Goal: Contribute content: Contribute content

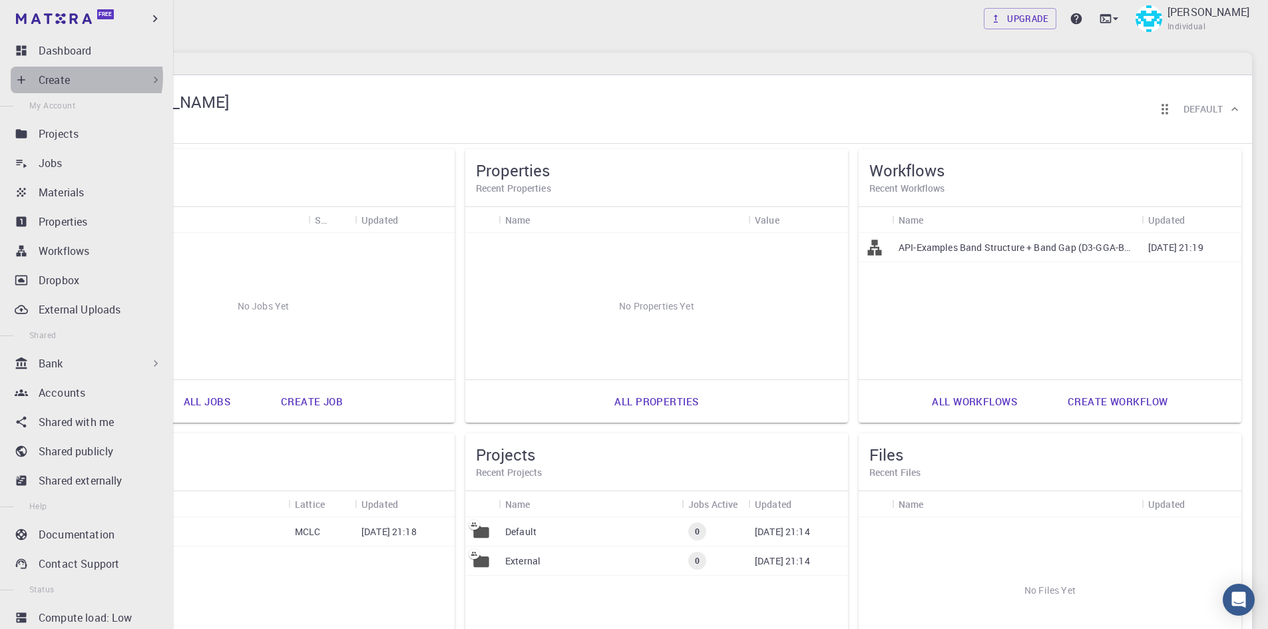
click at [78, 78] on div "Create" at bounding box center [101, 80] width 124 height 16
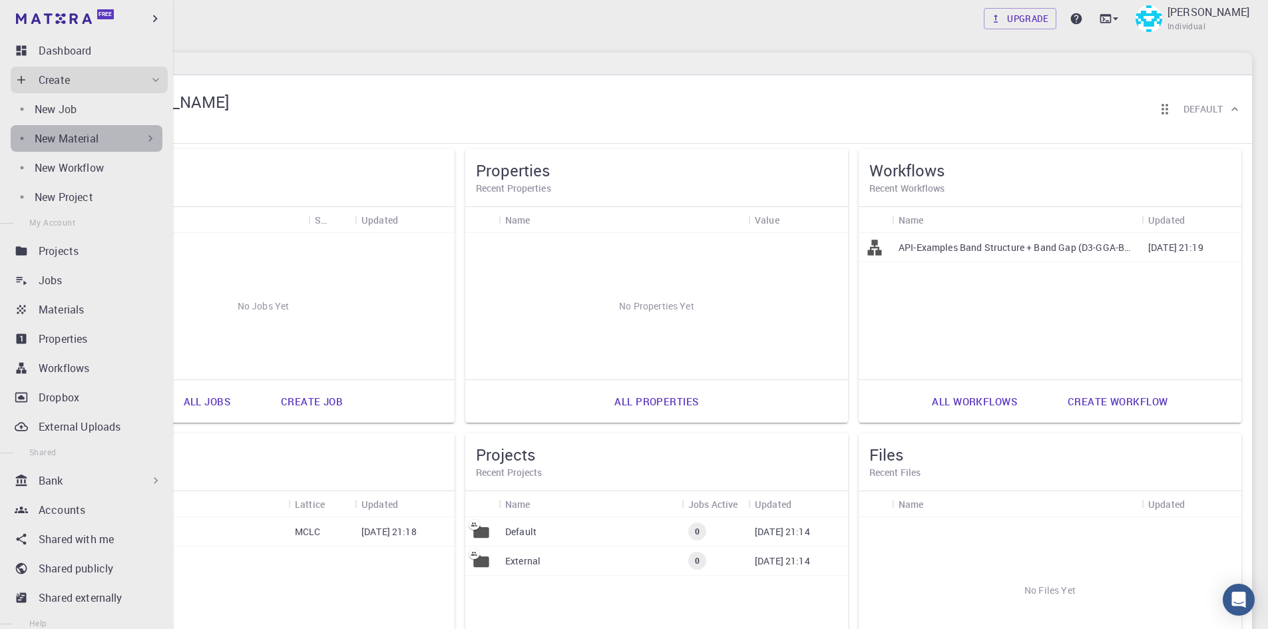
click at [111, 142] on div "New Material" at bounding box center [96, 138] width 123 height 16
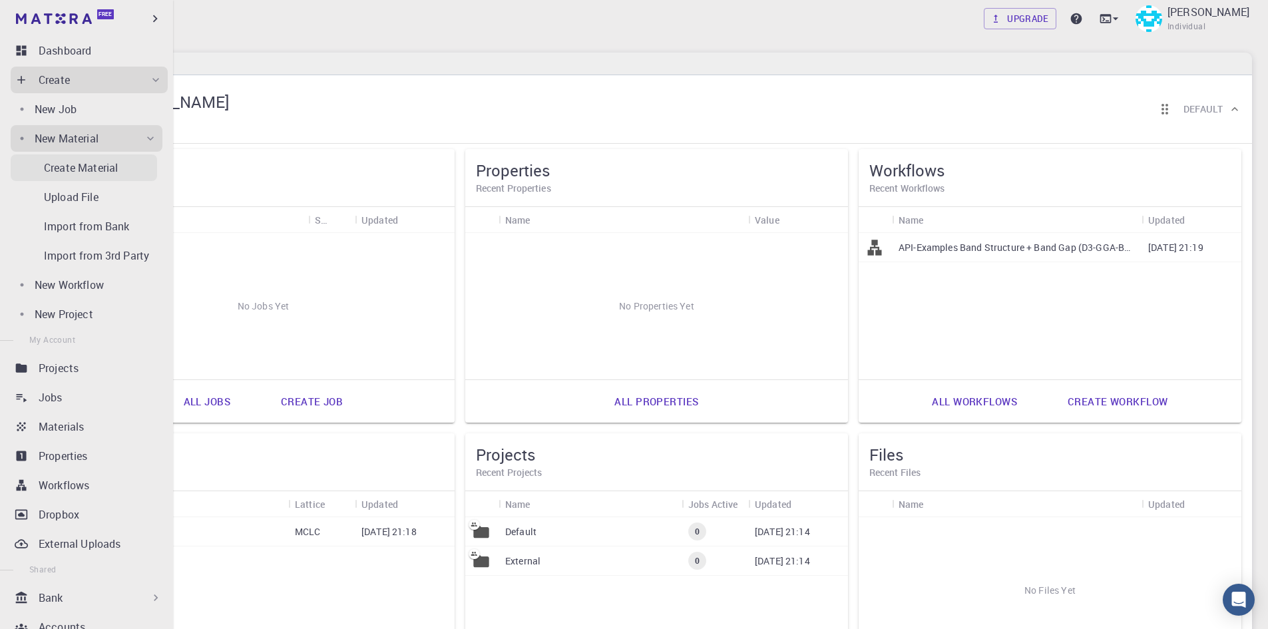
click at [113, 172] on p "Create Material" at bounding box center [81, 168] width 74 height 16
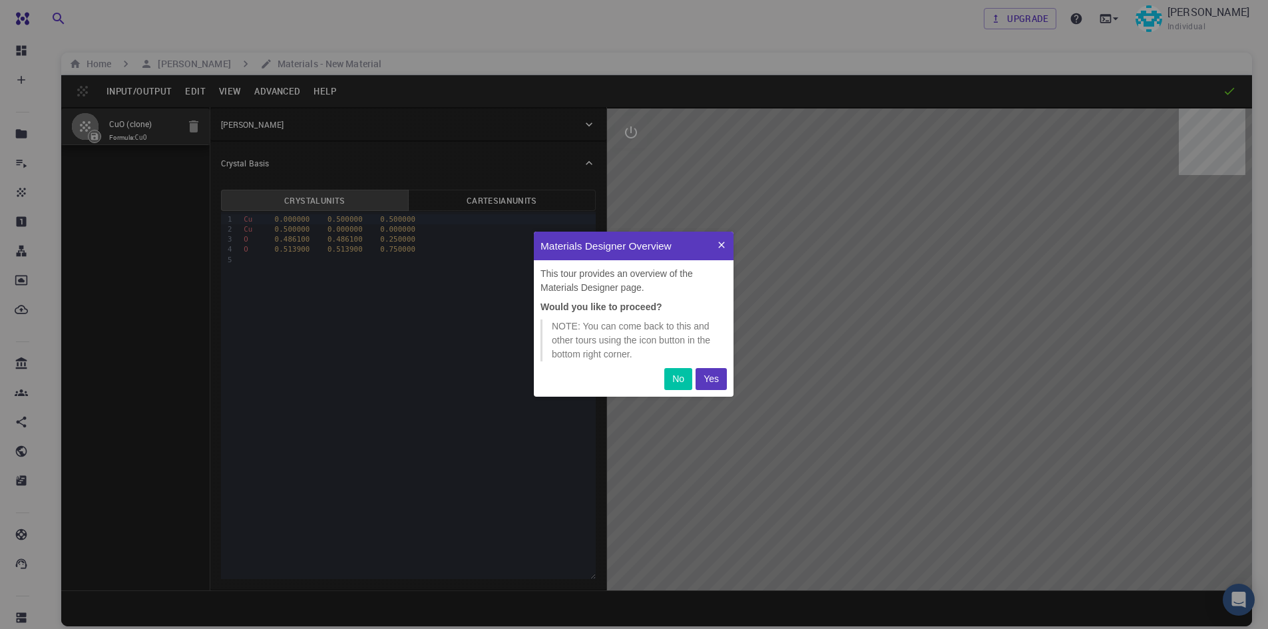
scroll to position [155, 190]
click at [712, 383] on p "Yes" at bounding box center [711, 379] width 15 height 14
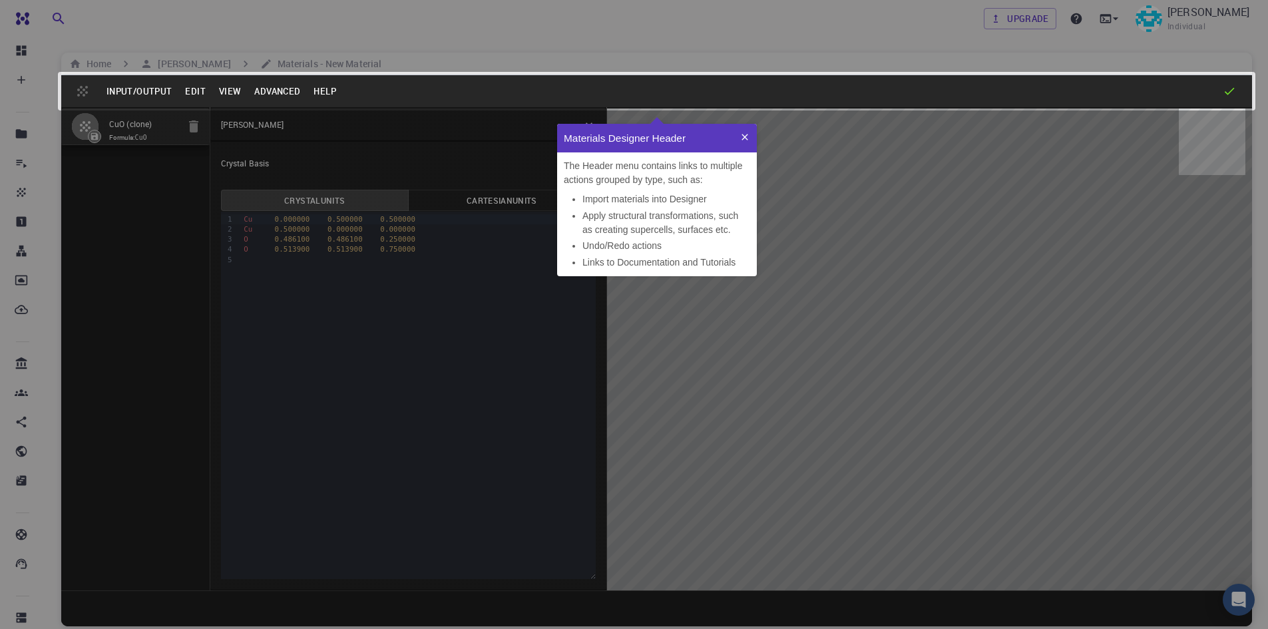
scroll to position [142, 190]
click at [746, 133] on icon at bounding box center [745, 137] width 11 height 11
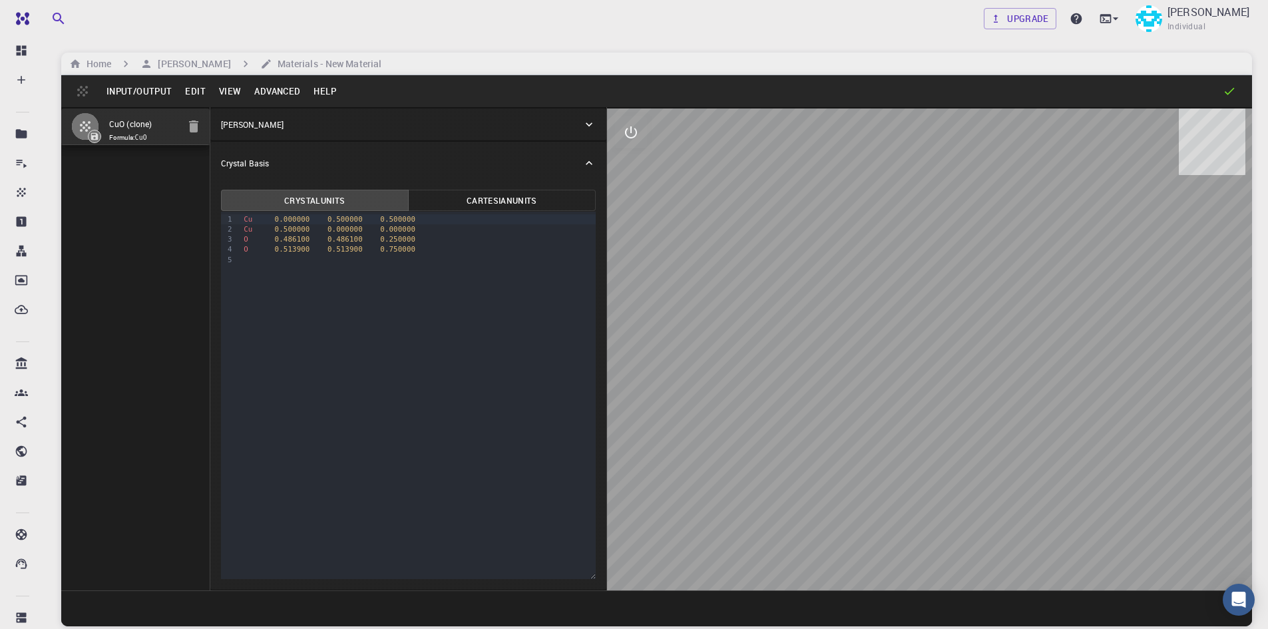
drag, startPoint x: 951, startPoint y: 389, endPoint x: 864, endPoint y: 389, distance: 87.2
click at [864, 389] on div at bounding box center [929, 350] width 645 height 482
drag, startPoint x: 833, startPoint y: 397, endPoint x: 939, endPoint y: 379, distance: 107.4
click at [939, 379] on div at bounding box center [929, 350] width 645 height 482
drag, startPoint x: 834, startPoint y: 166, endPoint x: 975, endPoint y: 274, distance: 177.6
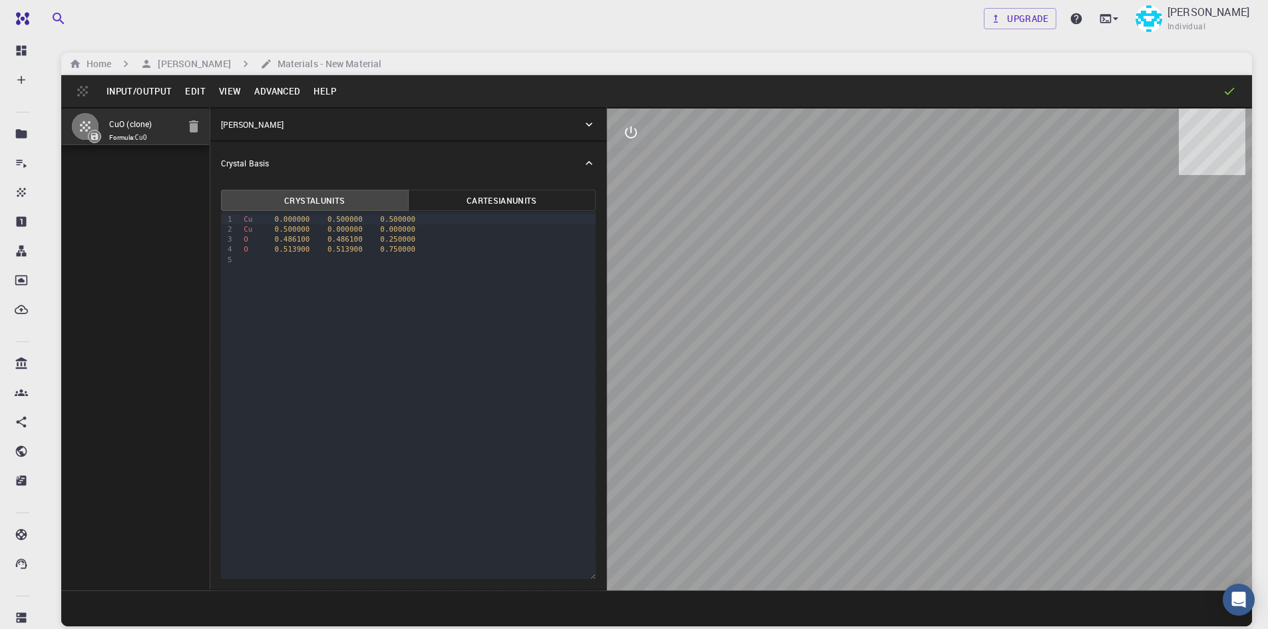
click at [975, 273] on div at bounding box center [929, 350] width 645 height 482
click at [1232, 87] on icon at bounding box center [1229, 91] width 13 height 13
click at [635, 134] on icon "interactive" at bounding box center [631, 133] width 16 height 16
click at [638, 159] on icon "view" at bounding box center [631, 164] width 16 height 16
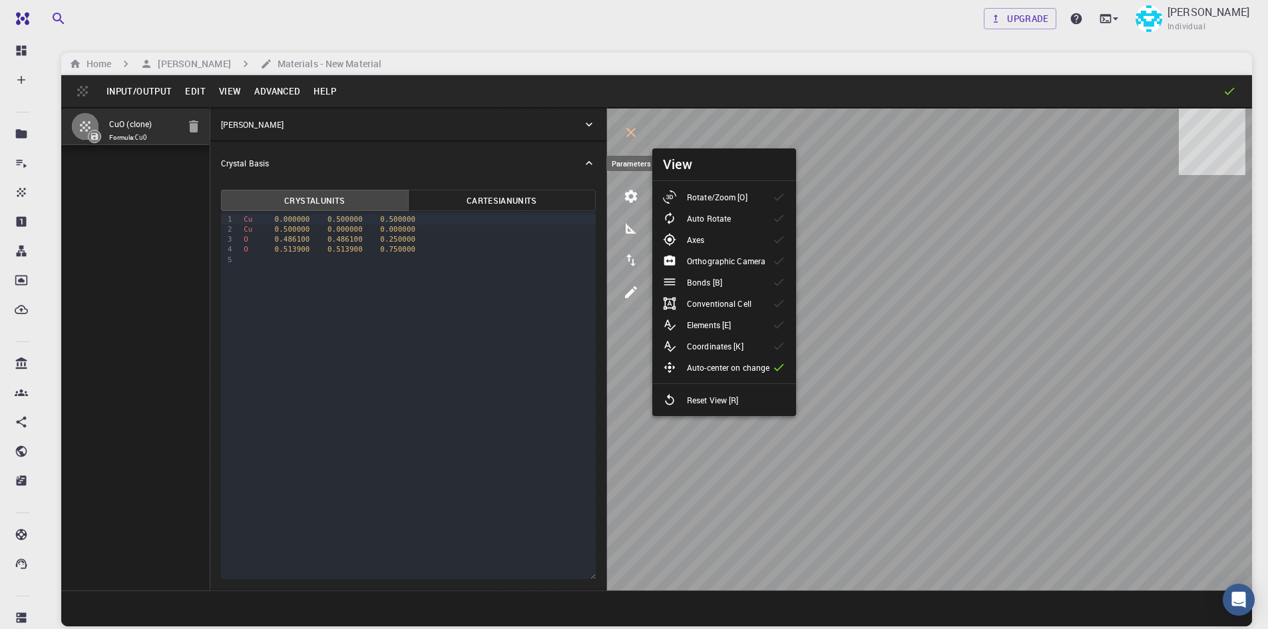
click at [630, 196] on icon "parameters" at bounding box center [631, 196] width 16 height 16
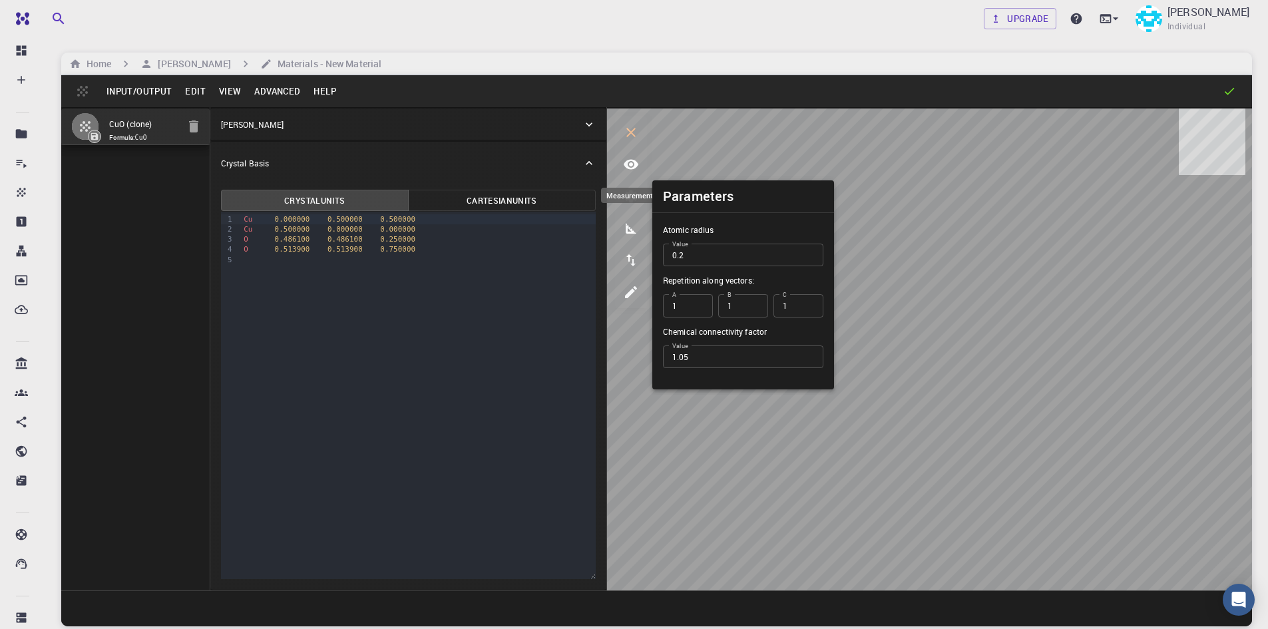
click at [630, 233] on icon "measurements" at bounding box center [631, 228] width 11 height 11
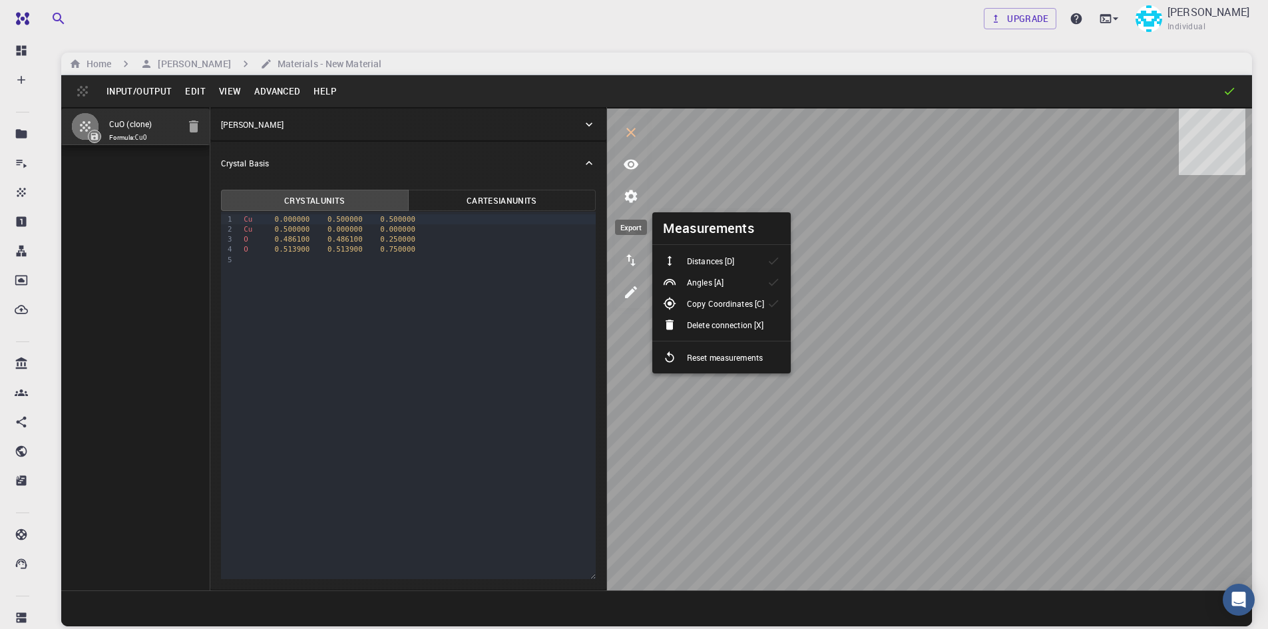
click at [632, 264] on icon "export" at bounding box center [631, 260] width 9 height 12
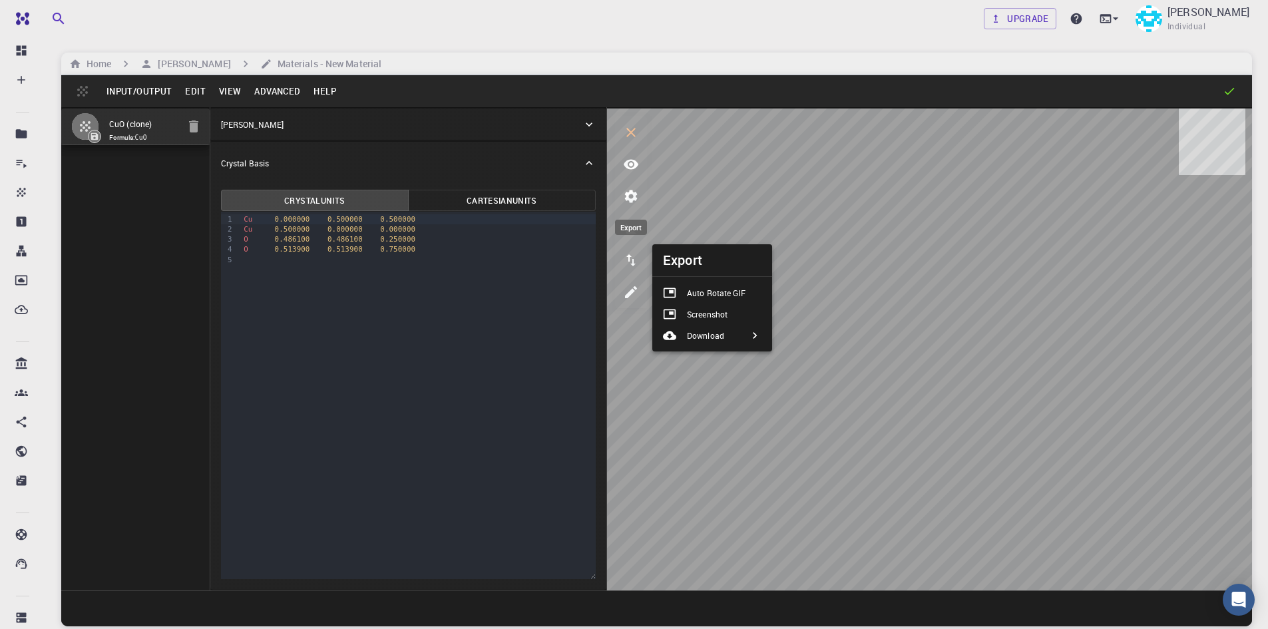
click at [632, 264] on icon "export" at bounding box center [631, 260] width 9 height 12
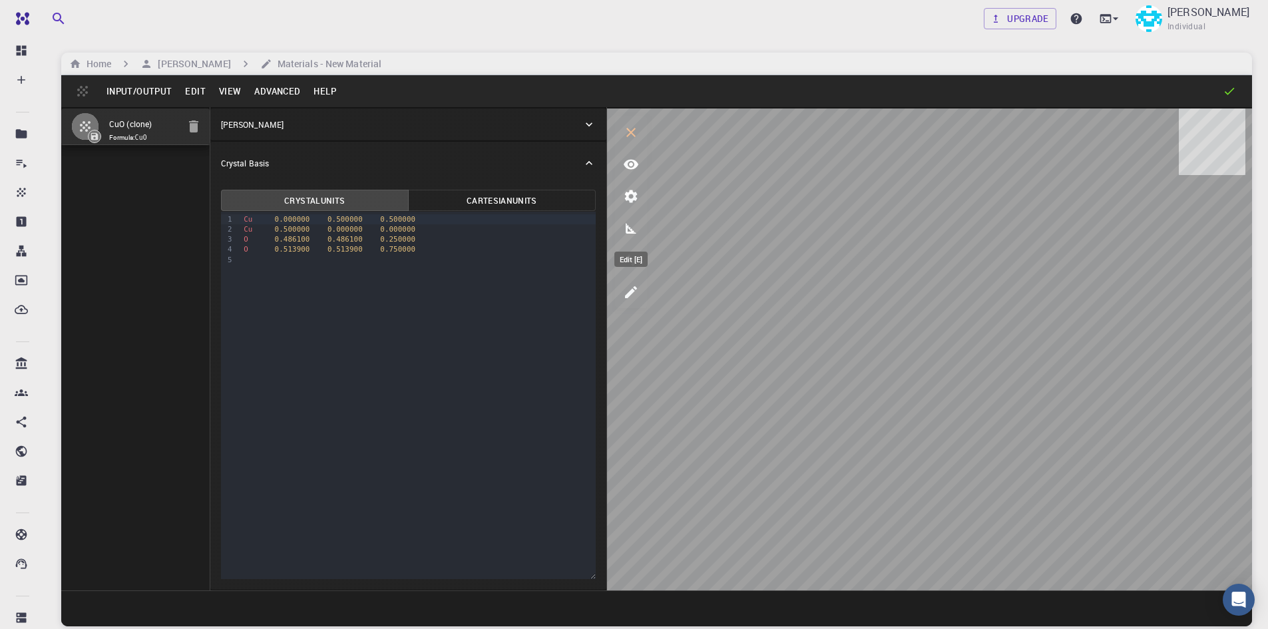
click at [640, 286] on button "edit [e]" at bounding box center [631, 292] width 32 height 32
select select "Color"
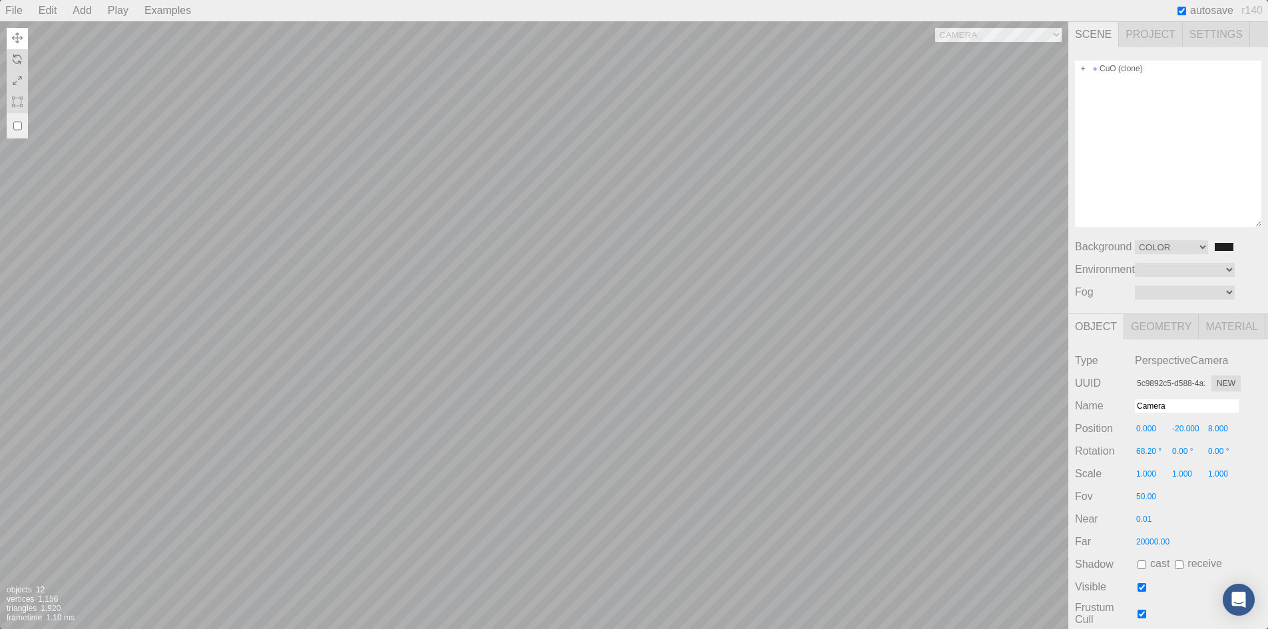
click at [605, 306] on div "Camera OrthographicCamera PerspectiveCamera Objects 12 Vertices 1,156 Triangles…" at bounding box center [534, 325] width 1069 height 608
click at [542, 252] on div "Camera OrthographicCamera PerspectiveCamera Objects 12 Vertices 1,156 Triangles…" at bounding box center [534, 325] width 1069 height 608
type input "8ed7b127-6d52-4c42-888c-a8383465ade0"
type input "O-2"
type input "1.365"
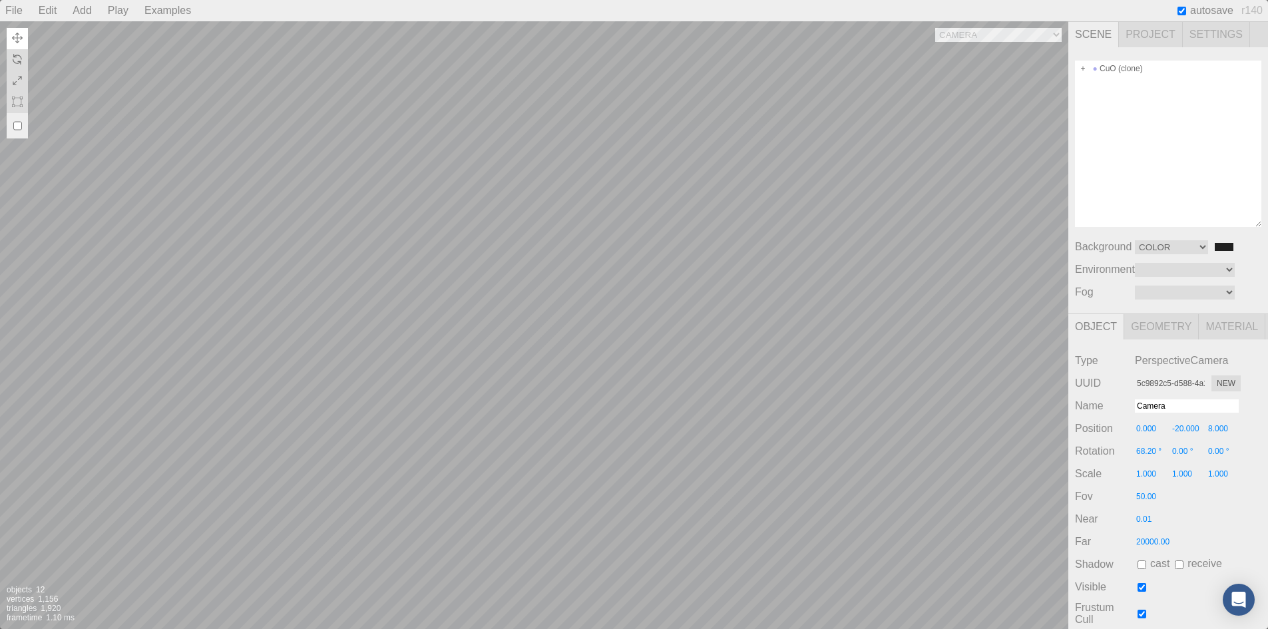
type input "1.427"
type input "1.290"
type input "0.00 °"
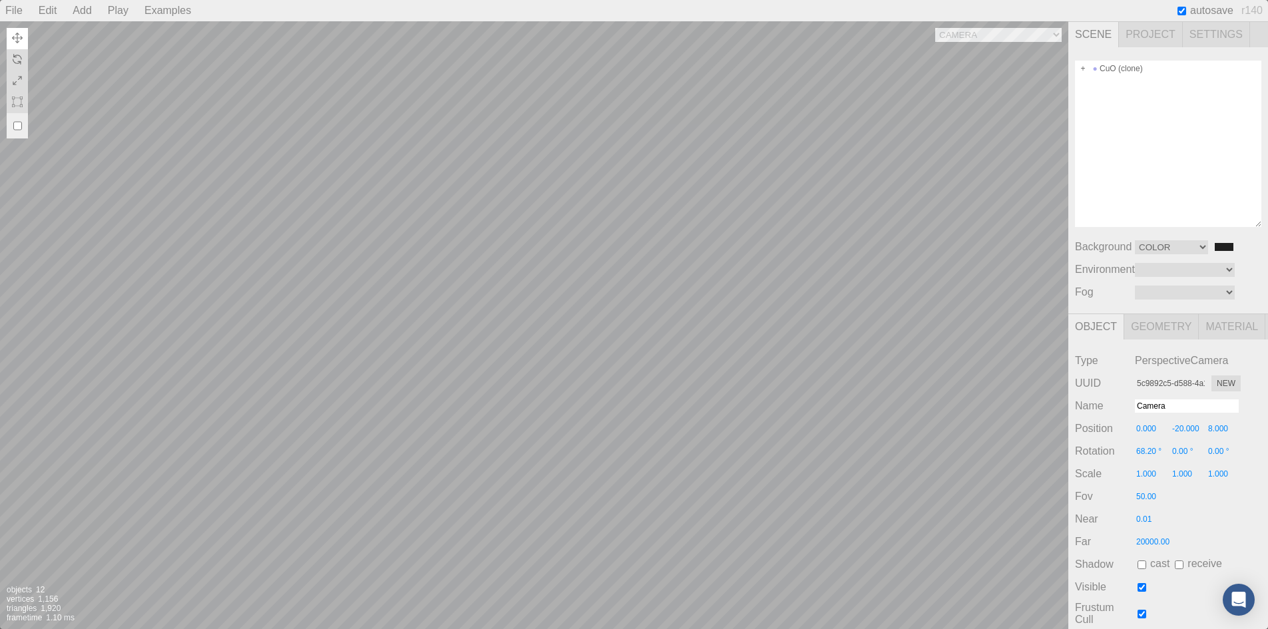
type input "0.300"
type textarea "{ "symbolWithLabel": "O", "atomicIndex": 2 }"
click at [542, 252] on div "Camera OrthographicCamera PerspectiveCamera Objects 12 Vertices 1,156 Triangles…" at bounding box center [534, 325] width 1069 height 608
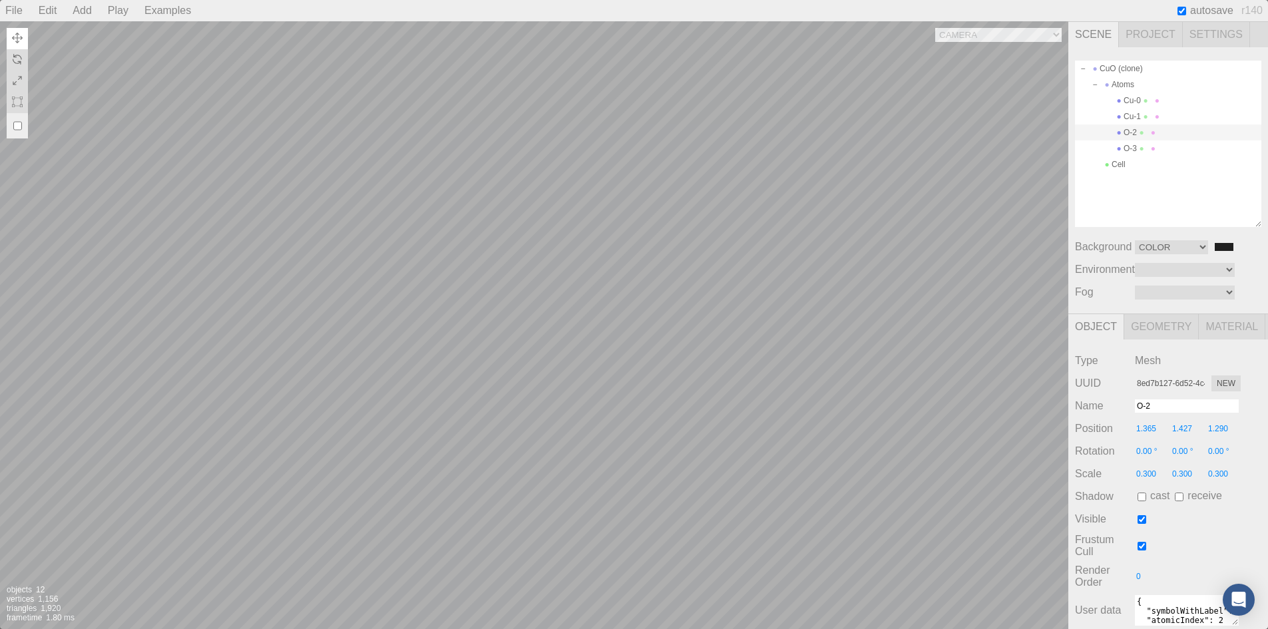
click at [534, 322] on div "Camera OrthographicCamera PerspectiveCamera Objects 12 Vertices 1,156 Triangles…" at bounding box center [534, 325] width 1069 height 608
click at [1023, 600] on div at bounding box center [1025, 586] width 85 height 85
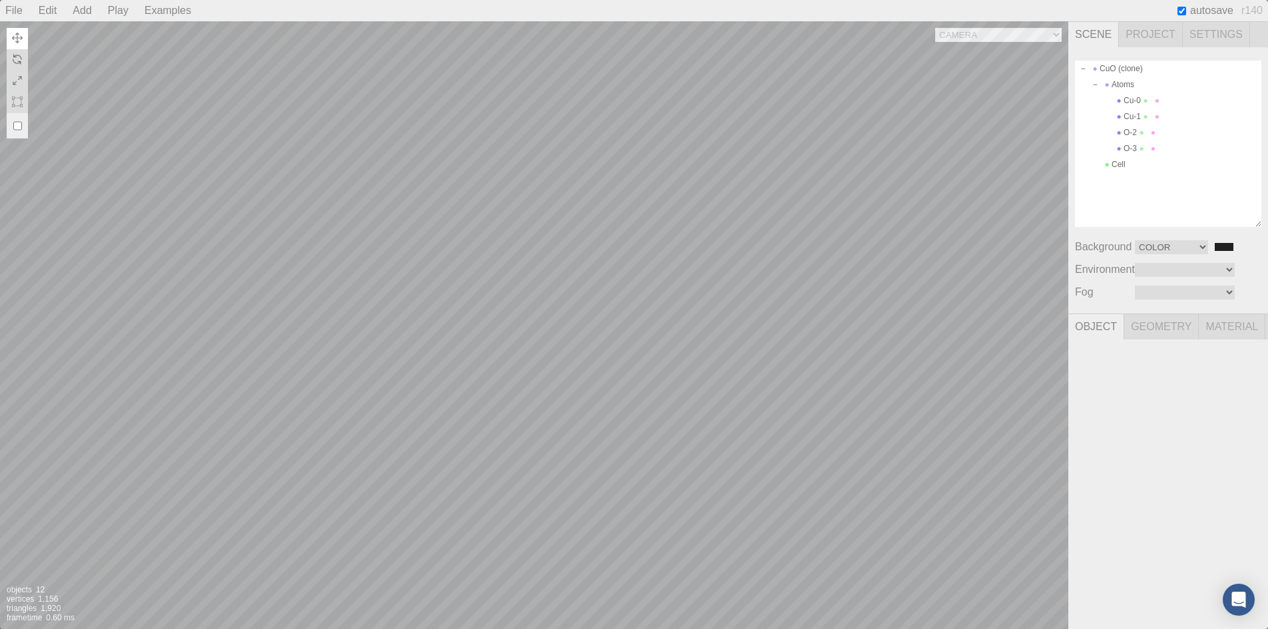
click at [530, 320] on div "Camera OrthographicCamera PerspectiveCamera Objects 12 Vertices 1,156 Triangles…" at bounding box center [534, 325] width 1069 height 608
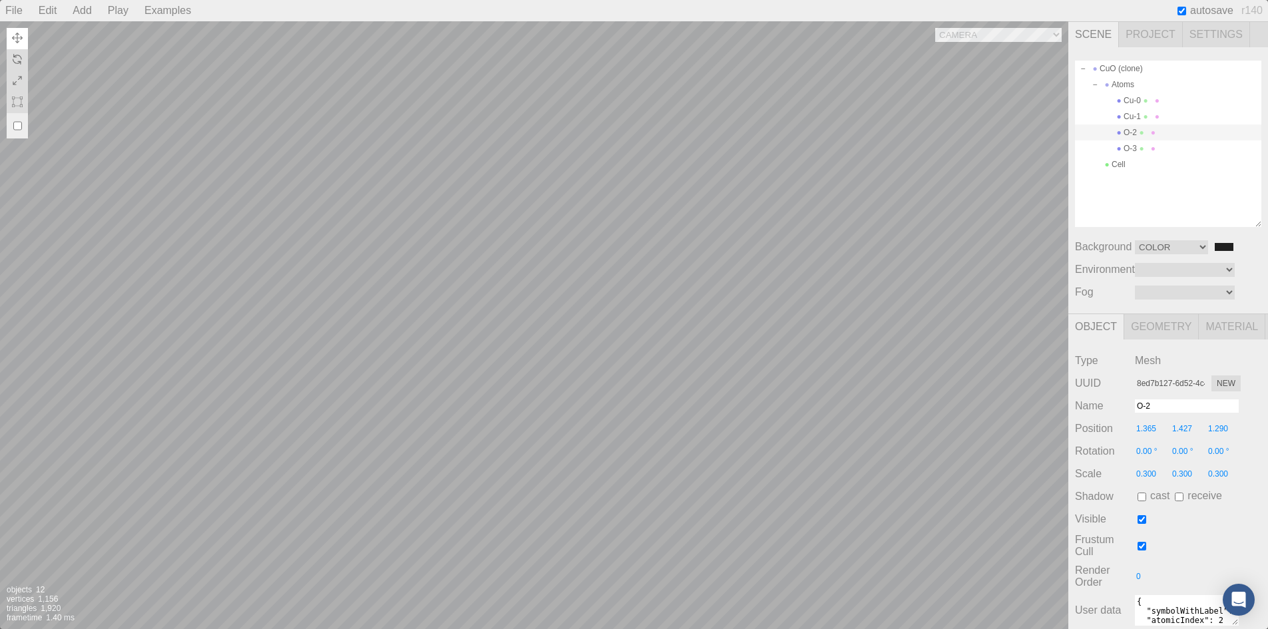
click at [750, 310] on div "Camera OrthographicCamera PerspectiveCamera Objects 12 Vertices 1,156 Triangles…" at bounding box center [534, 325] width 1069 height 608
click at [536, 326] on div "Camera OrthographicCamera PerspectiveCamera Objects 12 Vertices 1,156 Triangles…" at bounding box center [534, 325] width 1069 height 608
click at [619, 326] on div "Camera OrthographicCamera PerspectiveCamera Objects 12 Vertices 1,156 Triangles…" at bounding box center [534, 325] width 1069 height 608
click at [617, 326] on div "Camera OrthographicCamera PerspectiveCamera Objects 12 Vertices 1,156 Triangles…" at bounding box center [534, 325] width 1069 height 608
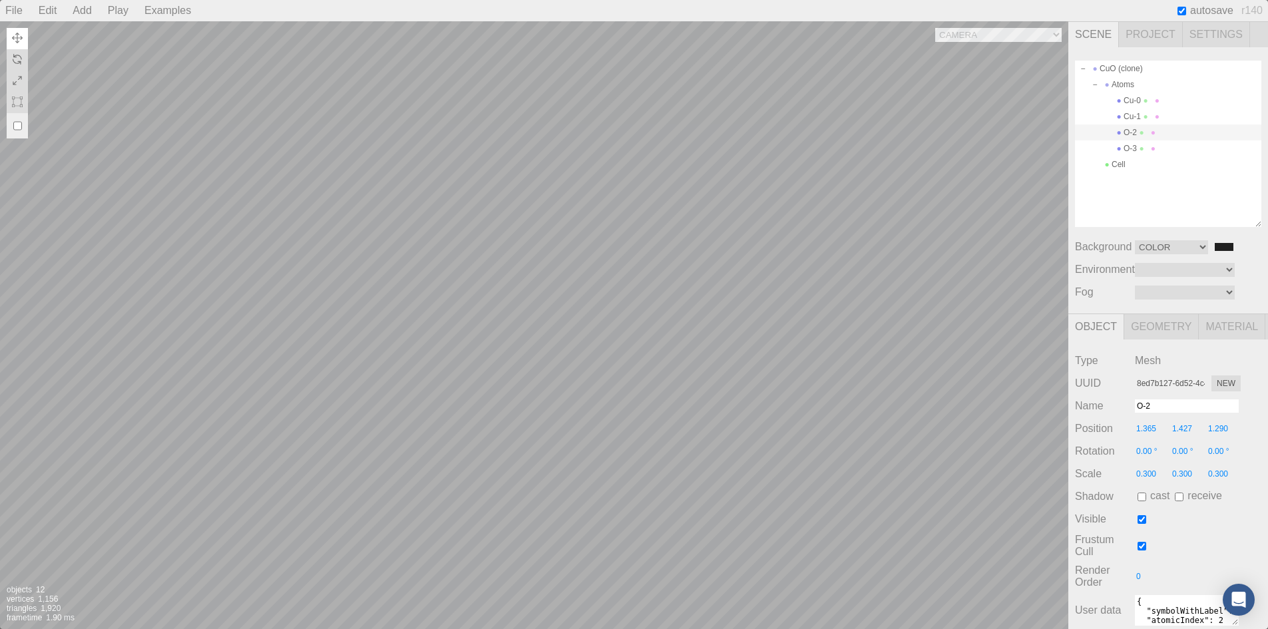
click at [532, 247] on div "Camera OrthographicCamera PerspectiveCamera Objects 12 Vertices 1,156 Triangles…" at bounding box center [534, 325] width 1069 height 608
click at [531, 401] on div "Camera OrthographicCamera PerspectiveCamera Objects 12 Vertices 1,156 Triangles…" at bounding box center [534, 325] width 1069 height 608
click at [1048, 588] on div at bounding box center [1025, 586] width 85 height 85
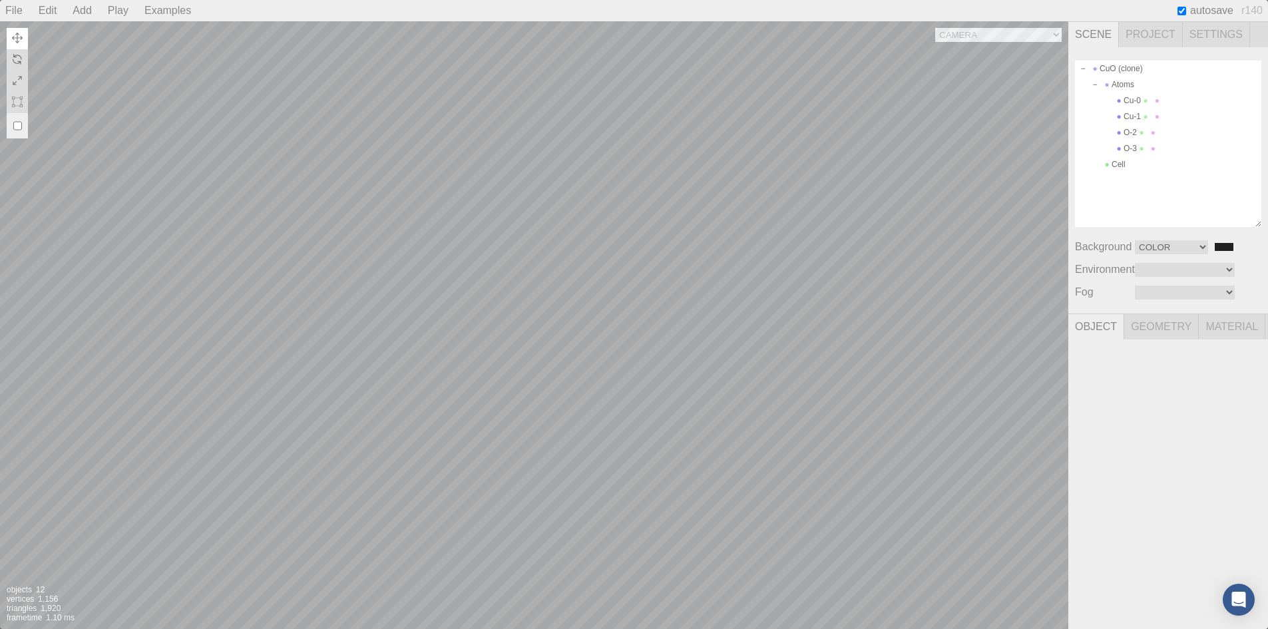
click at [1025, 607] on div at bounding box center [1025, 586] width 85 height 85
click at [1024, 587] on div at bounding box center [1025, 586] width 85 height 85
click at [1006, 587] on div at bounding box center [1025, 586] width 85 height 85
click at [1023, 561] on div at bounding box center [1025, 586] width 85 height 85
click at [678, 411] on div "Camera OrthographicCamera PerspectiveCamera Objects 12 Vertices 1,156 Triangles…" at bounding box center [534, 325] width 1069 height 608
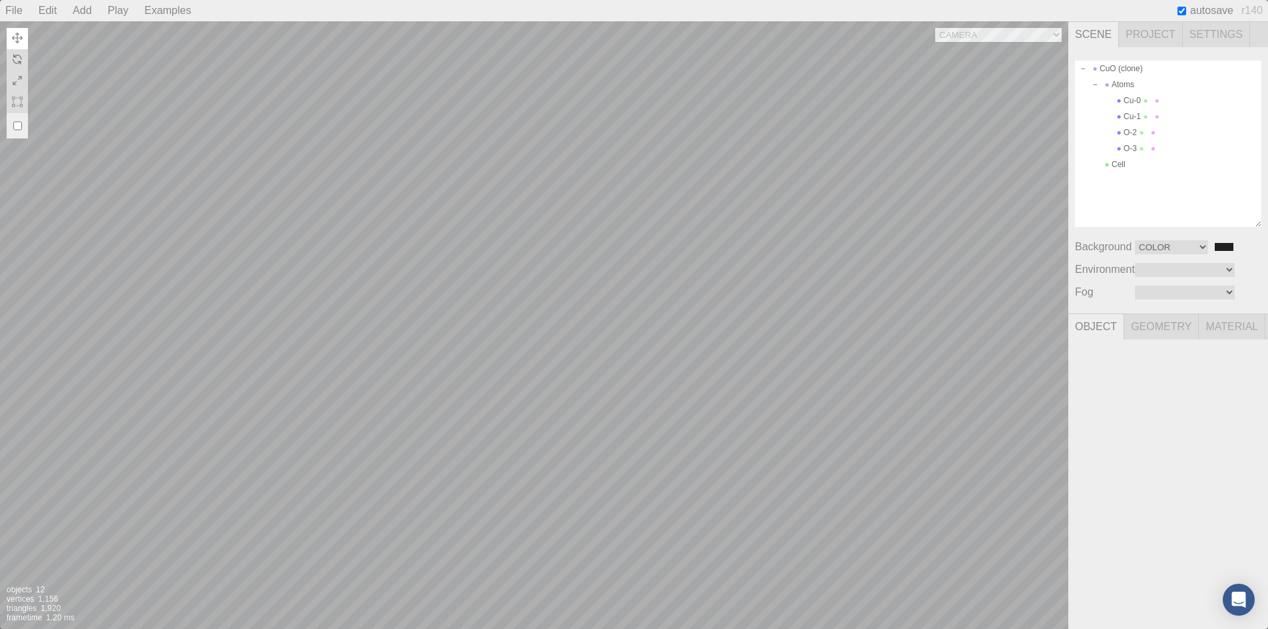
click at [678, 411] on div "Camera OrthographicCamera PerspectiveCamera Objects 12 Vertices 1,156 Triangles…" at bounding box center [534, 325] width 1069 height 608
click at [12, 99] on img at bounding box center [17, 102] width 11 height 11
click at [505, 311] on div "Camera OrthographicCamera PerspectiveCamera Objects 12 Vertices 1,156 Triangles…" at bounding box center [534, 325] width 1069 height 608
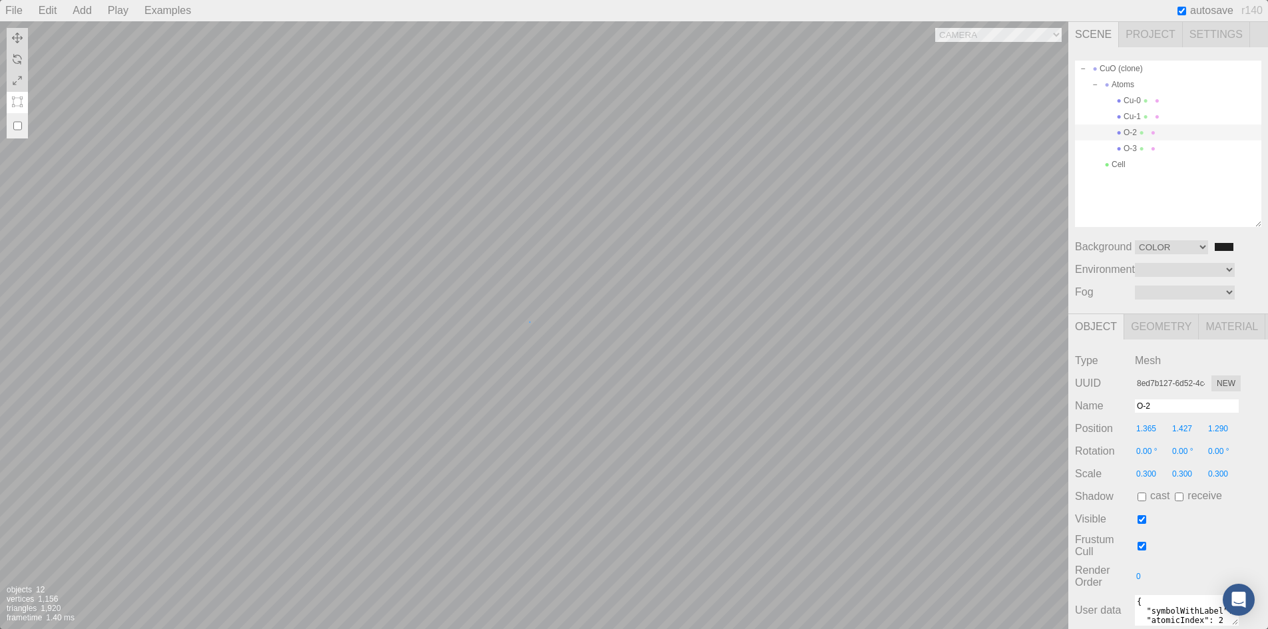
click at [529, 322] on div "Camera OrthographicCamera PerspectiveCamera Objects 12 Vertices 1,156 Triangles…" at bounding box center [534, 325] width 1069 height 608
click at [834, 306] on div "Camera OrthographicCamera PerspectiveCamera Objects 12 Vertices 1,156 Triangles…" at bounding box center [534, 325] width 1069 height 608
click at [1026, 342] on div "Camera OrthographicCamera PerspectiveCamera Objects 12 Vertices 1,156 Triangles…" at bounding box center [534, 325] width 1069 height 608
click at [627, 334] on div "Camera OrthographicCamera PerspectiveCamera Objects 12 Vertices 1,156 Triangles…" at bounding box center [534, 325] width 1069 height 608
click at [535, 322] on div "Camera OrthographicCamera PerspectiveCamera Objects 12 Vertices 1,156 Triangles…" at bounding box center [534, 325] width 1069 height 608
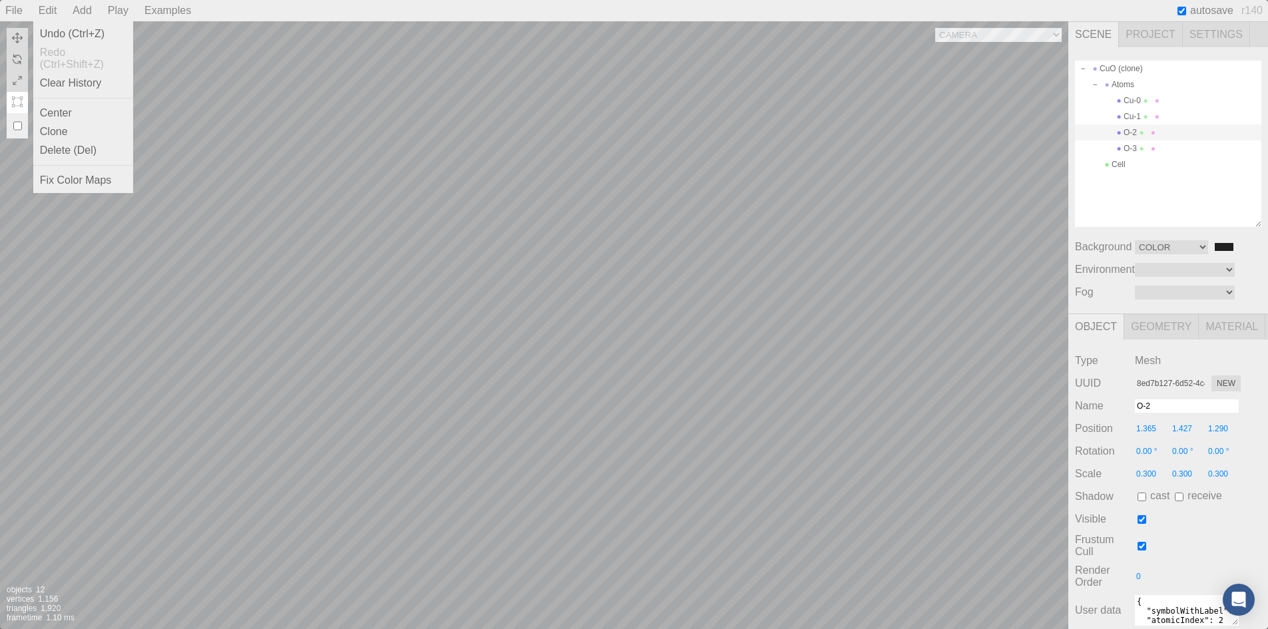
click at [55, 12] on div "Edit" at bounding box center [47, 10] width 29 height 21
click at [65, 39] on div "Undo (Ctrl+Z)" at bounding box center [83, 34] width 100 height 19
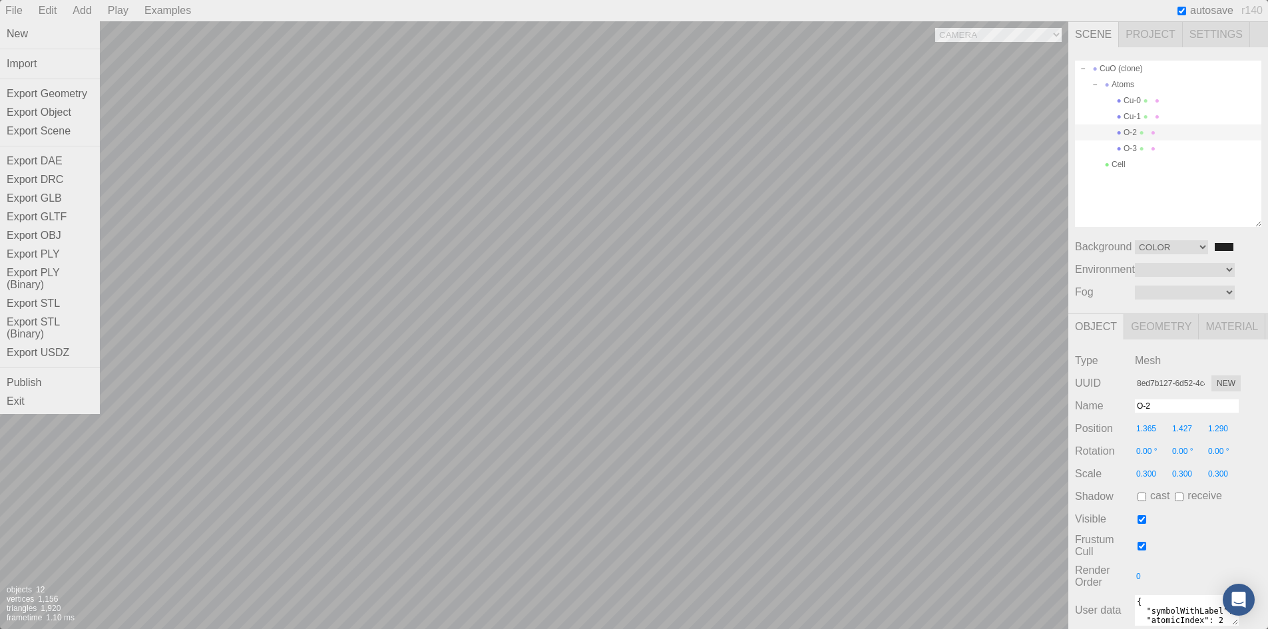
click at [10, 12] on div "File" at bounding box center [14, 10] width 28 height 21
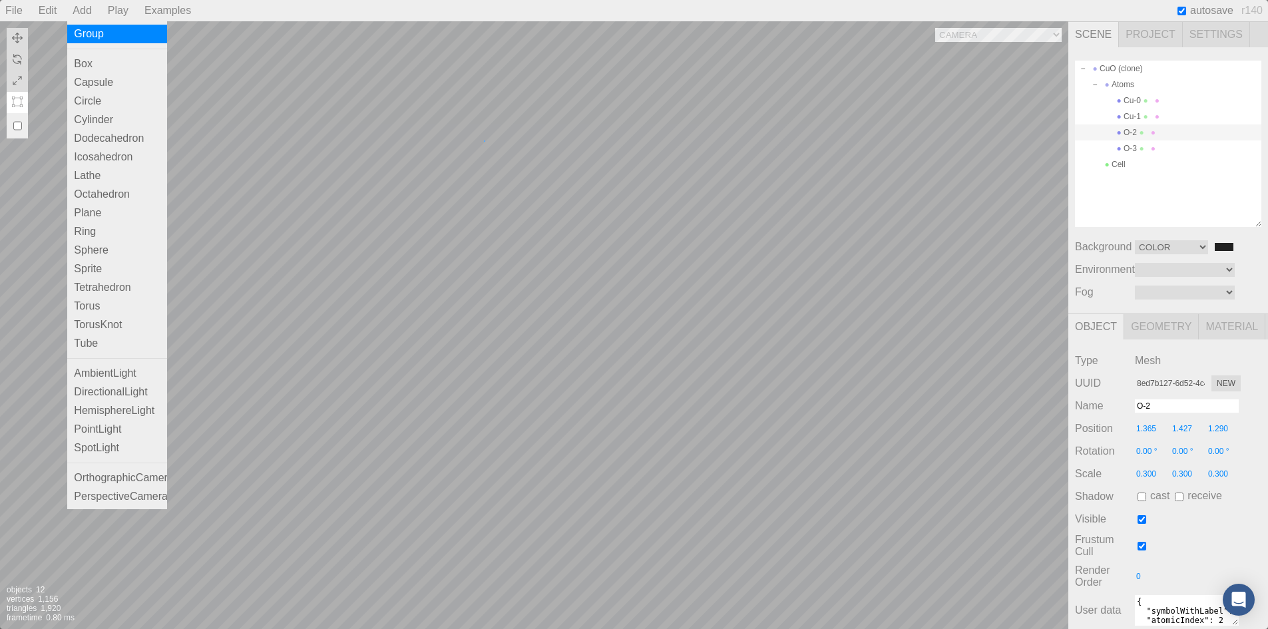
click at [484, 140] on div "Camera OrthographicCamera PerspectiveCamera Objects 12 Vertices 1,156 Triangles…" at bounding box center [534, 325] width 1069 height 608
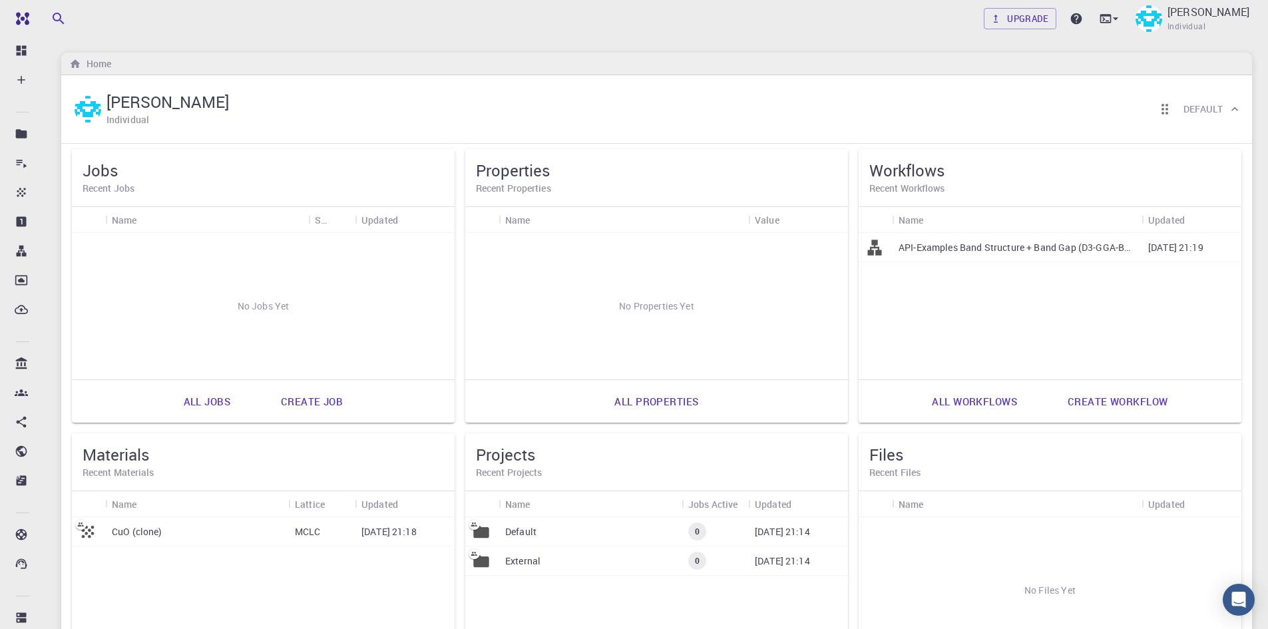
click at [142, 530] on p "CuO (clone)" at bounding box center [137, 531] width 51 height 13
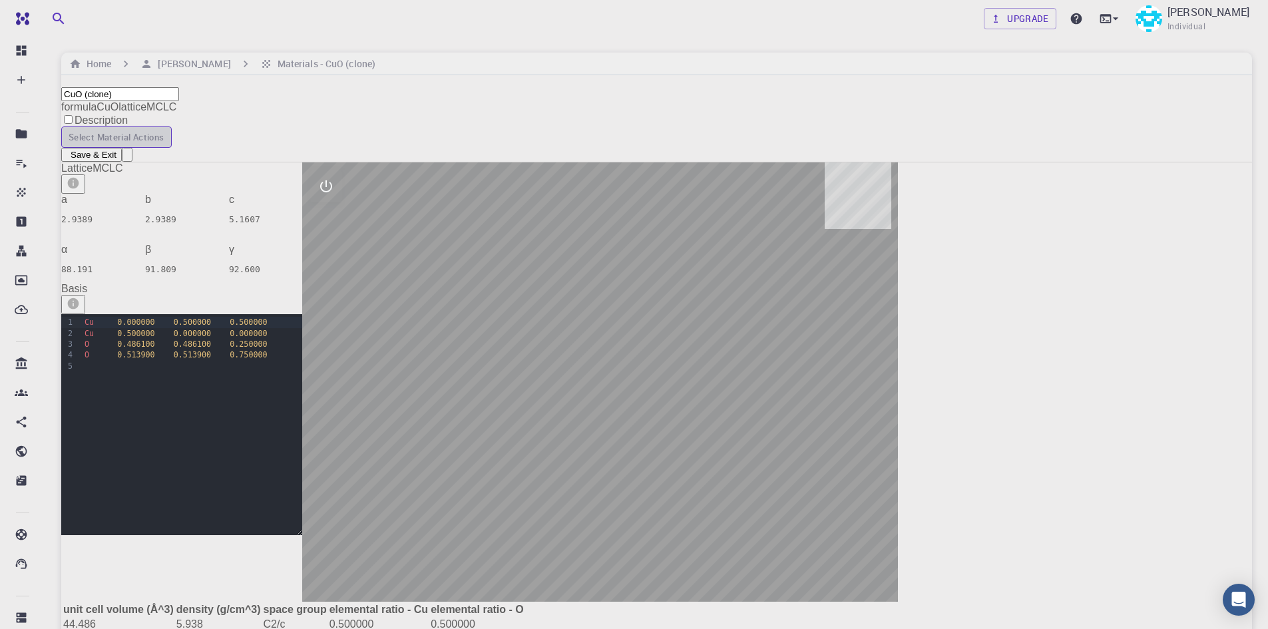
click at [172, 126] on button "Select Material Actions" at bounding box center [116, 136] width 111 height 21
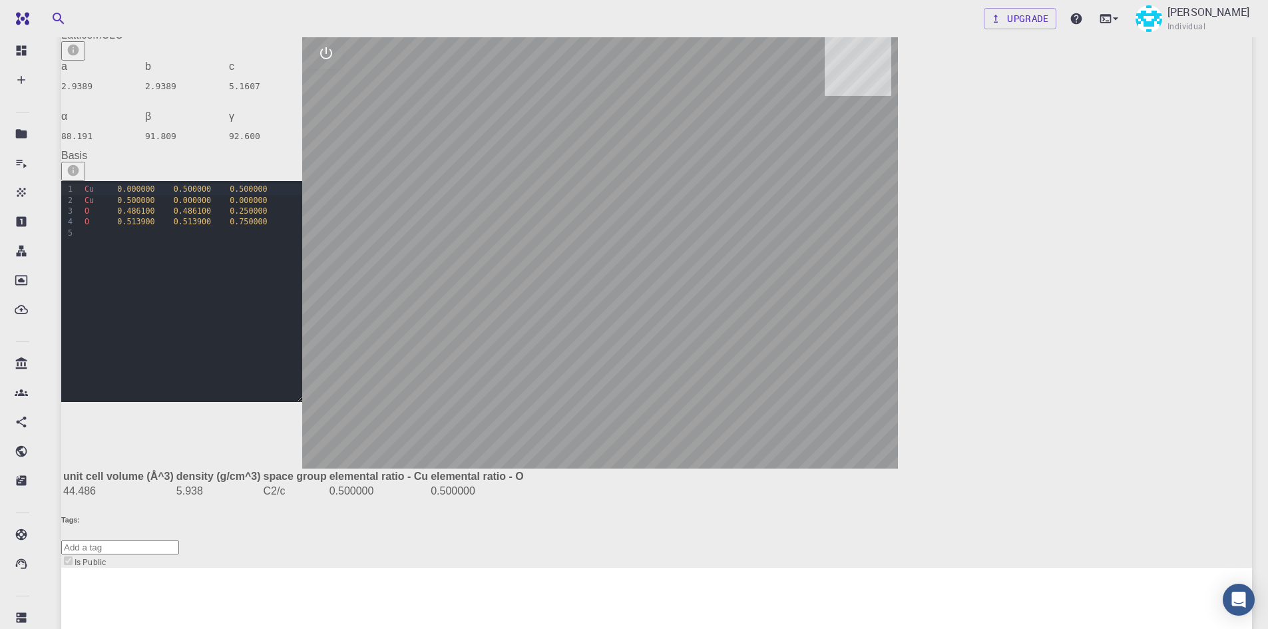
scroll to position [67, 0]
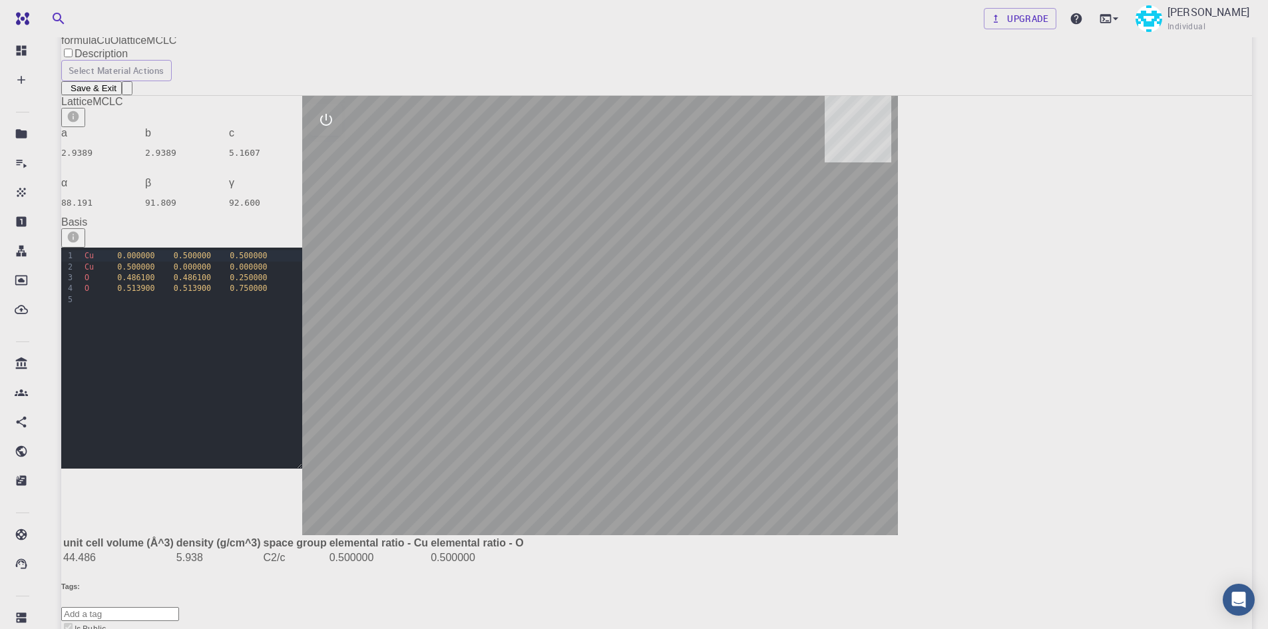
click at [898, 310] on div at bounding box center [600, 315] width 596 height 439
click at [898, 308] on div at bounding box center [600, 315] width 596 height 439
click at [334, 112] on icon "interactive" at bounding box center [326, 120] width 16 height 16
click at [334, 240] on icon "export" at bounding box center [326, 248] width 16 height 16
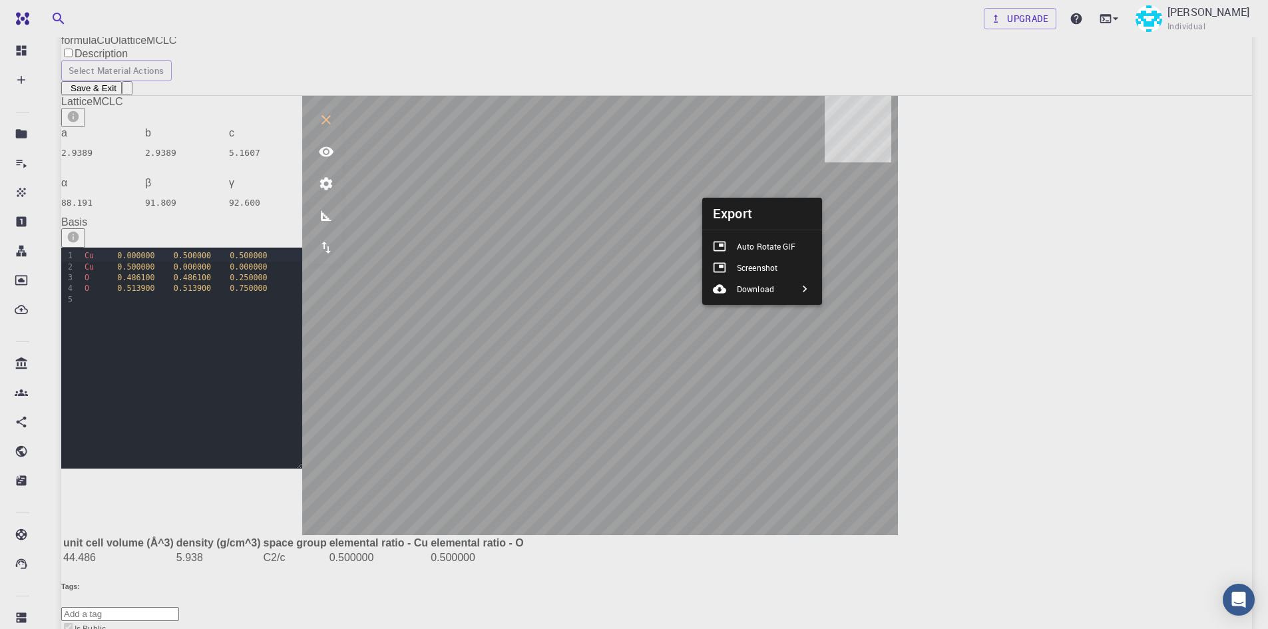
click at [332, 178] on icon "parameters" at bounding box center [326, 184] width 13 height 13
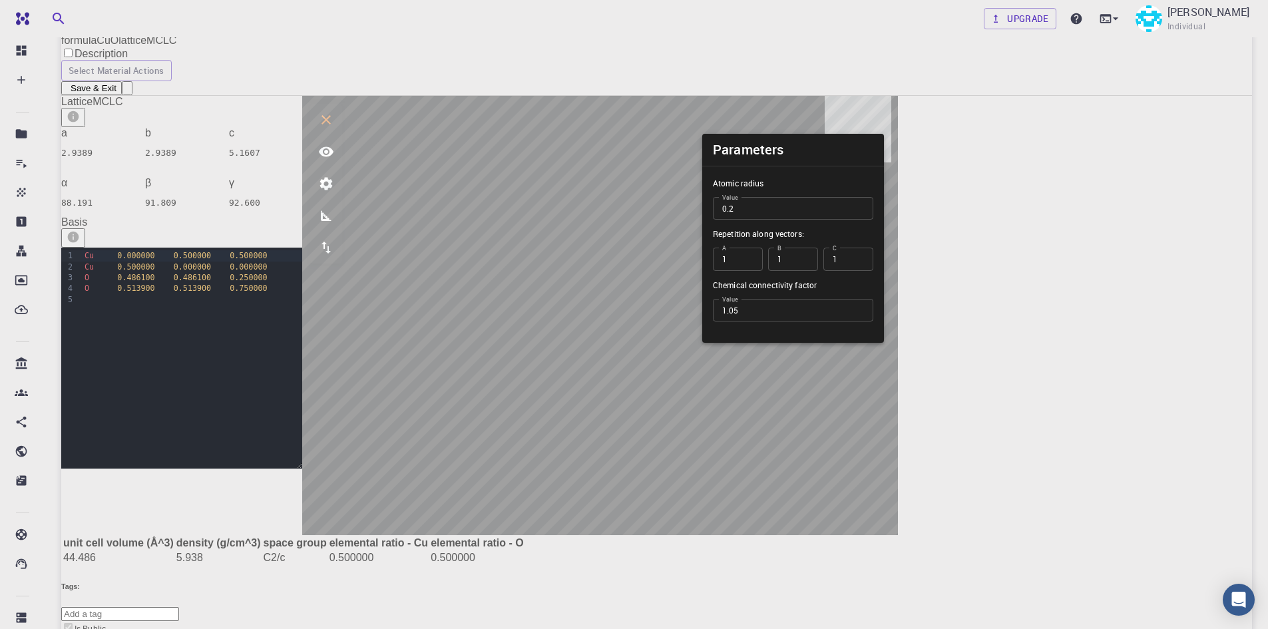
click at [332, 178] on icon "parameters" at bounding box center [326, 184] width 13 height 13
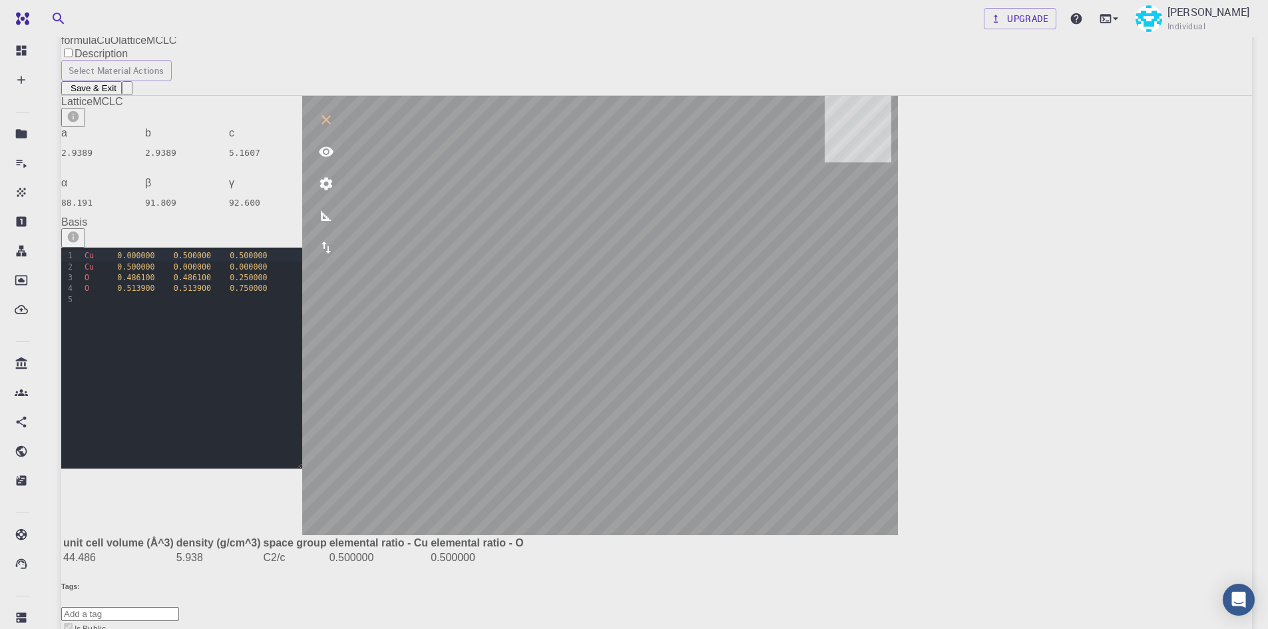
click at [334, 208] on icon "measurements" at bounding box center [326, 216] width 16 height 16
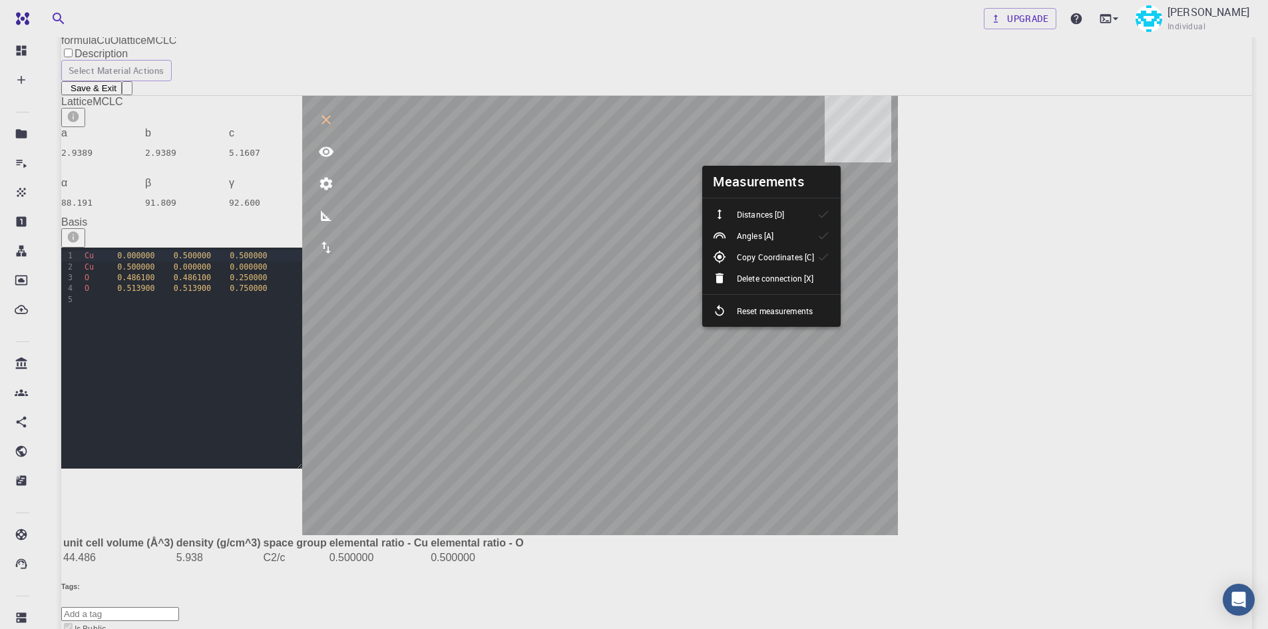
click at [334, 144] on icon "view" at bounding box center [326, 152] width 16 height 16
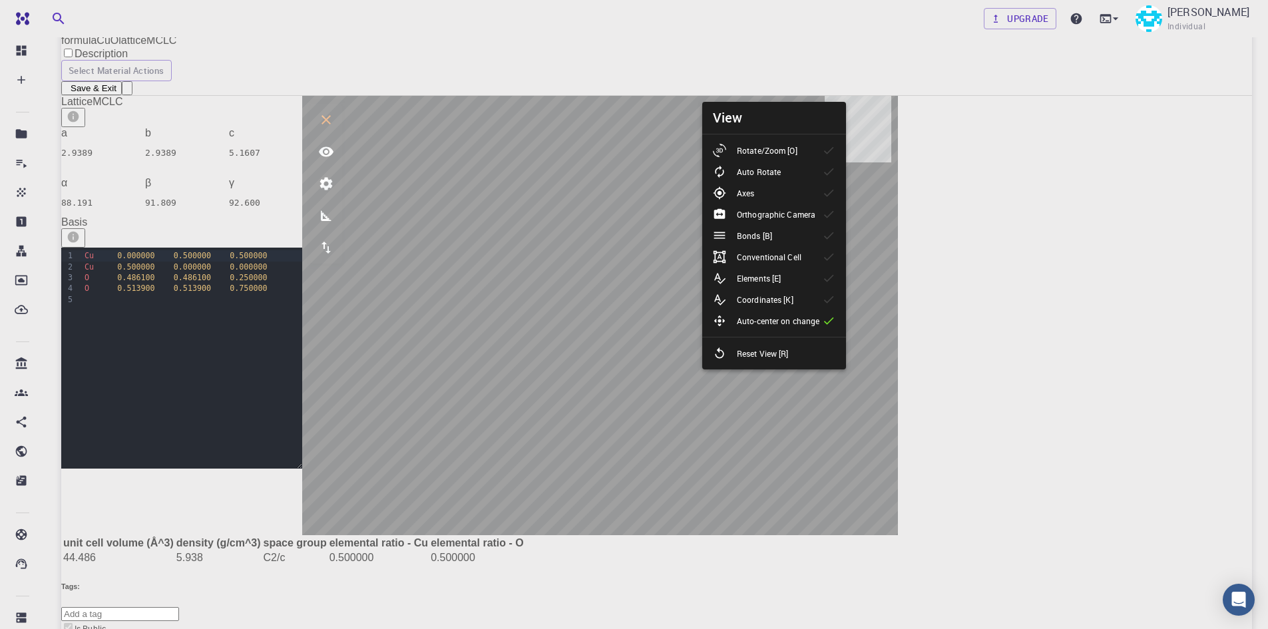
click at [334, 208] on icon "measurements" at bounding box center [326, 216] width 16 height 16
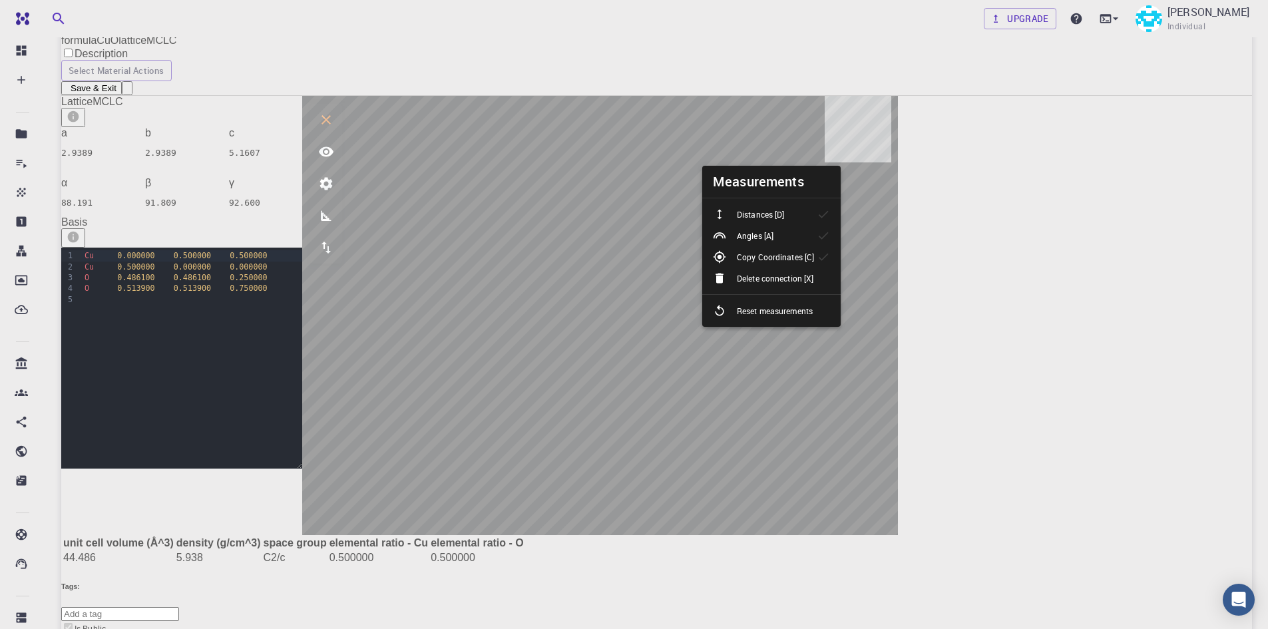
click at [218, 134] on div "b" at bounding box center [181, 133] width 73 height 12
